Goal: Check status: Check status

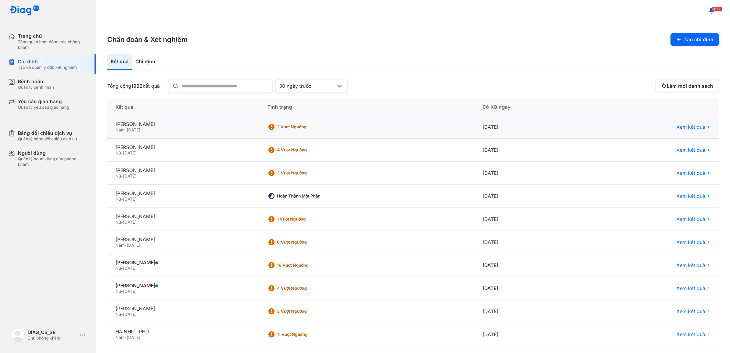
click at [688, 126] on span "Xem kết quả" at bounding box center [690, 127] width 29 height 6
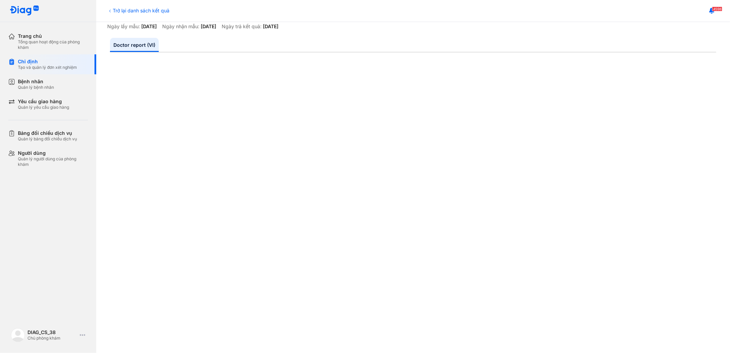
scroll to position [16, 0]
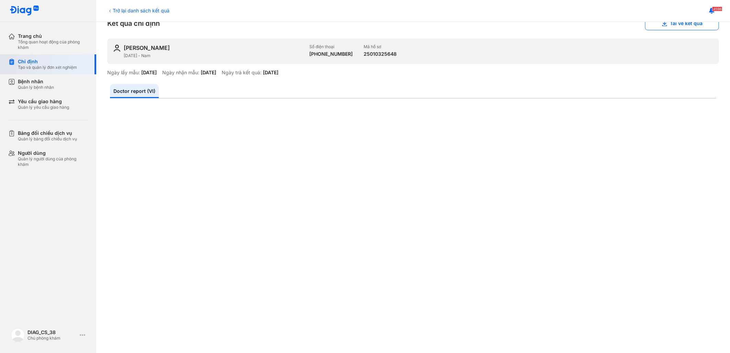
click at [71, 66] on div "Tạo và quản lý đơn xét nghiệm" at bounding box center [47, 67] width 59 height 5
